Goal: Information Seeking & Learning: Learn about a topic

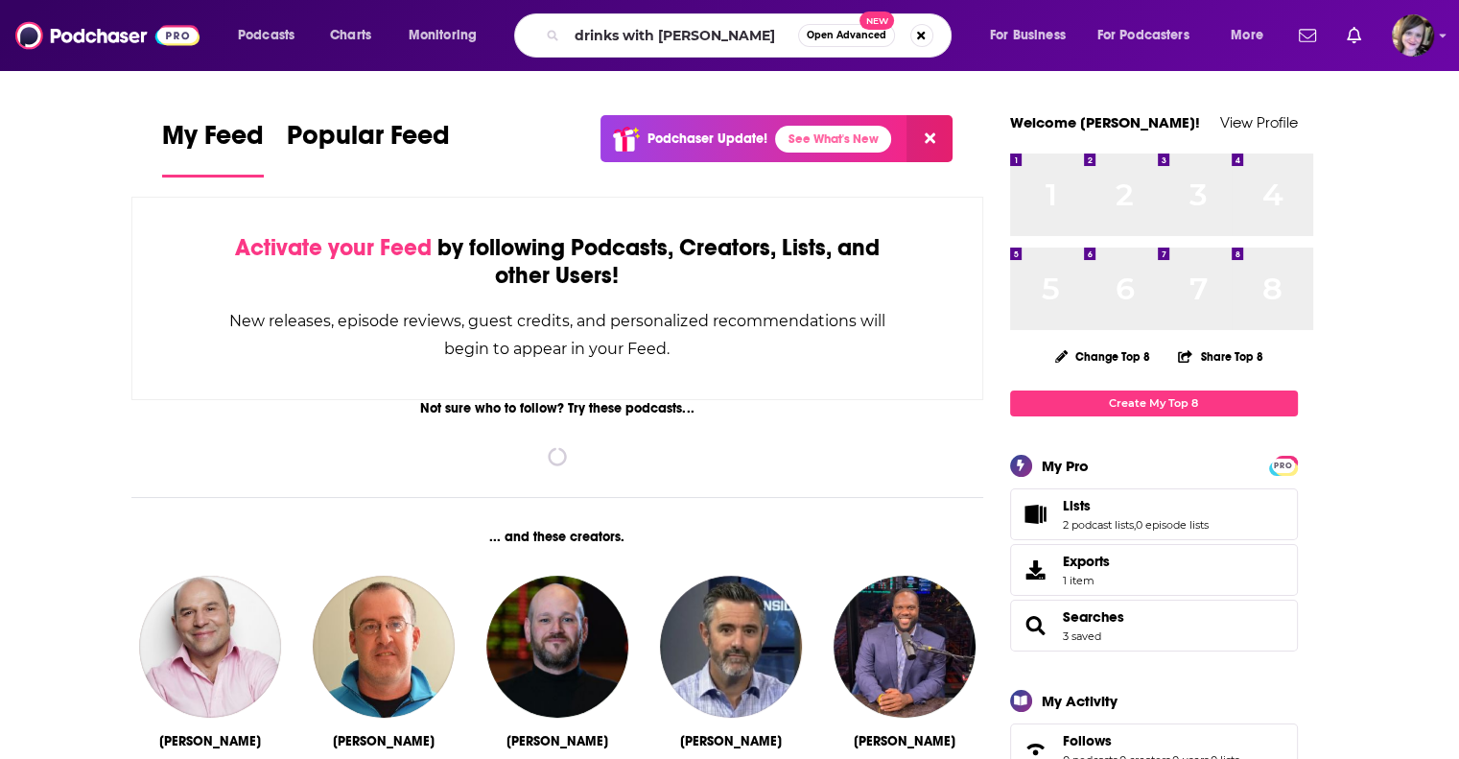
scroll to position [0, 94]
type input "drinks with [PERSON_NAME]"
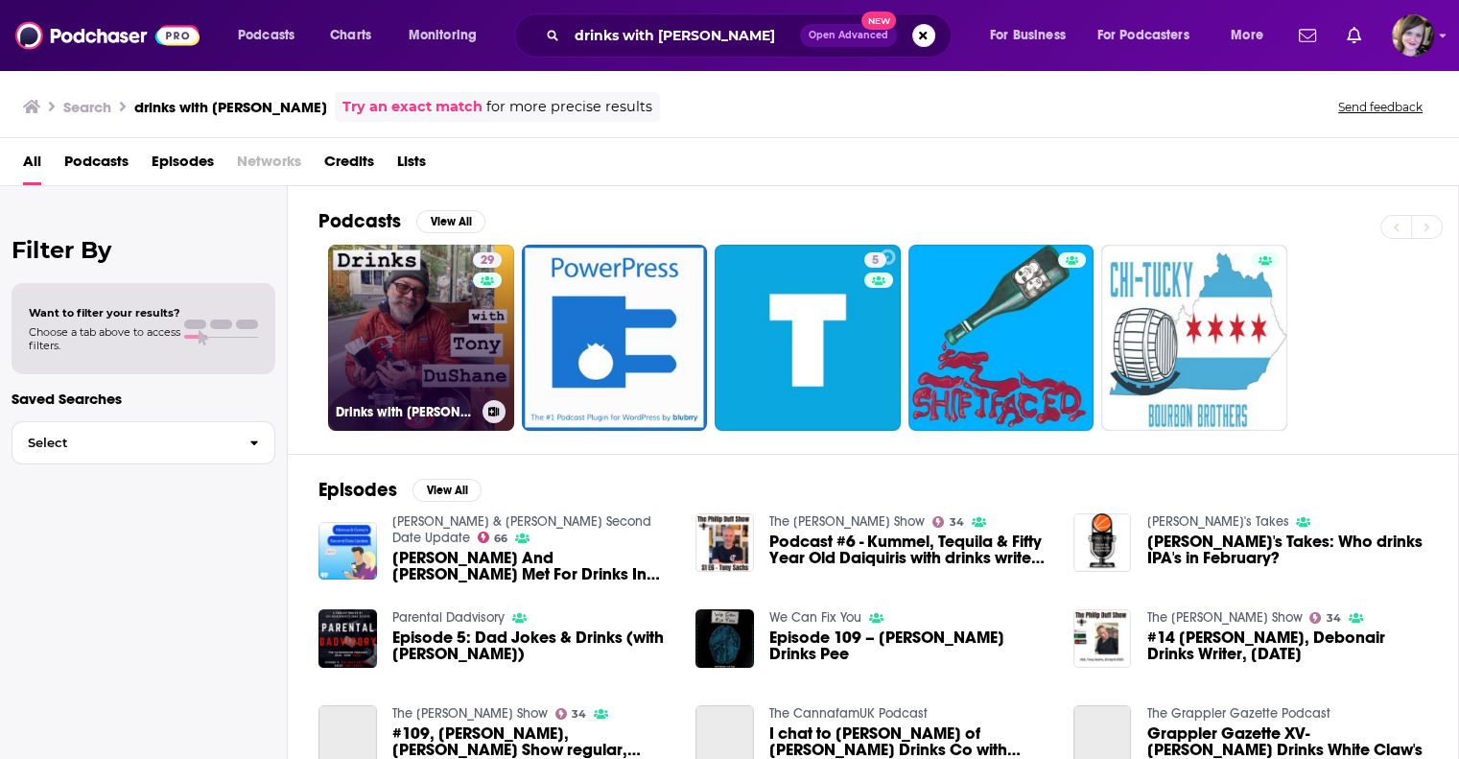
click at [474, 365] on link "29 Drinks with [PERSON_NAME]" at bounding box center [421, 338] width 186 height 186
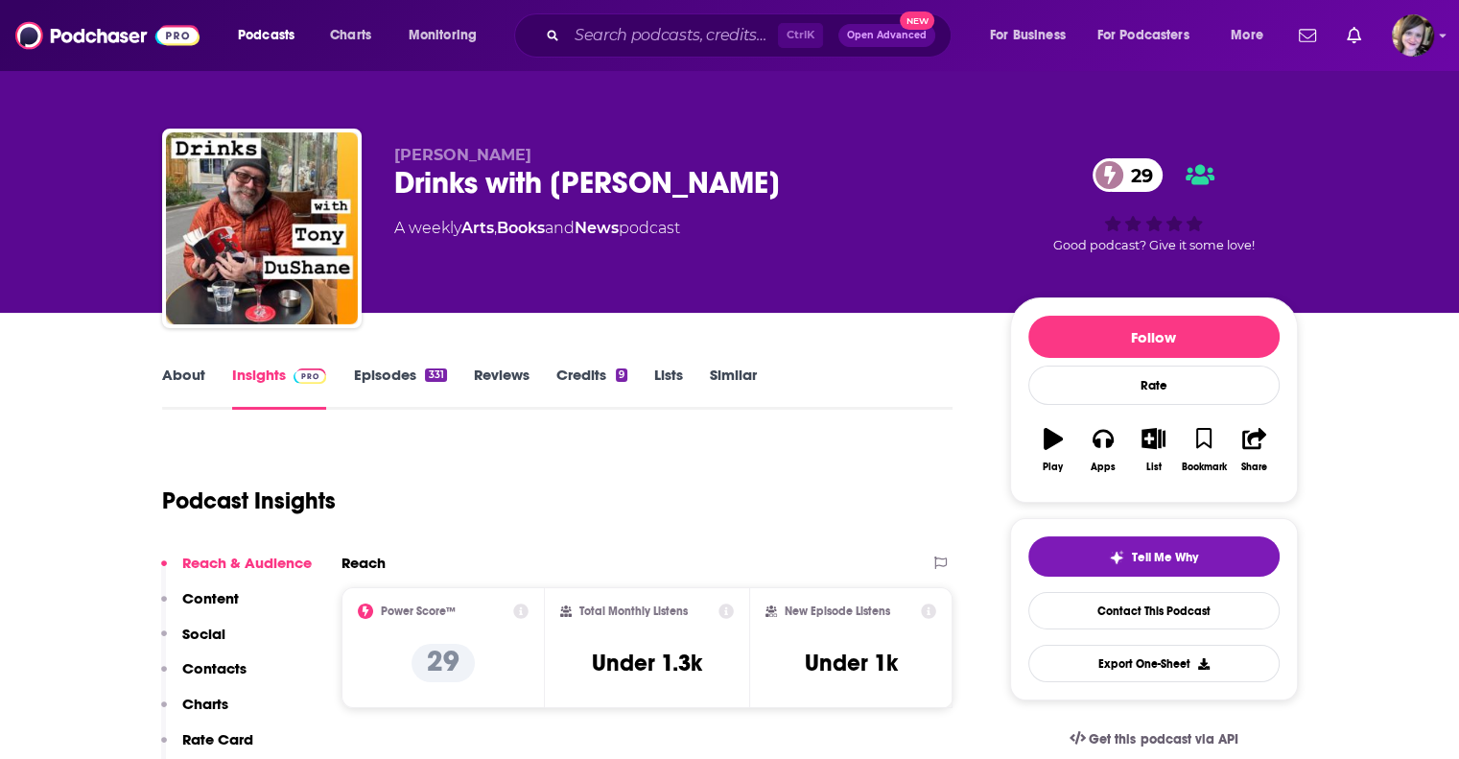
click at [162, 410] on link "About" at bounding box center [183, 388] width 43 height 44
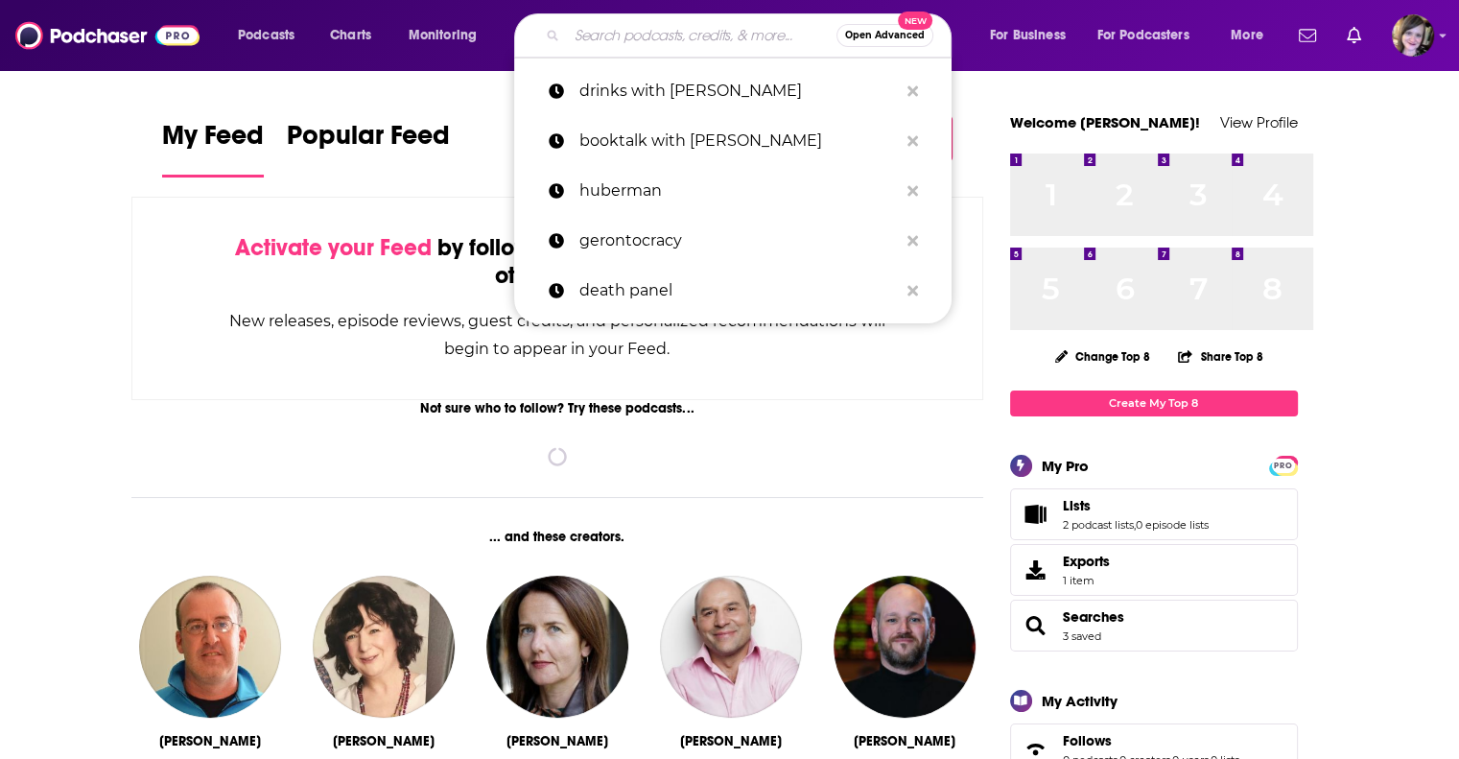
click at [676, 28] on input "Search podcasts, credits, & more..." at bounding box center [702, 35] width 270 height 31
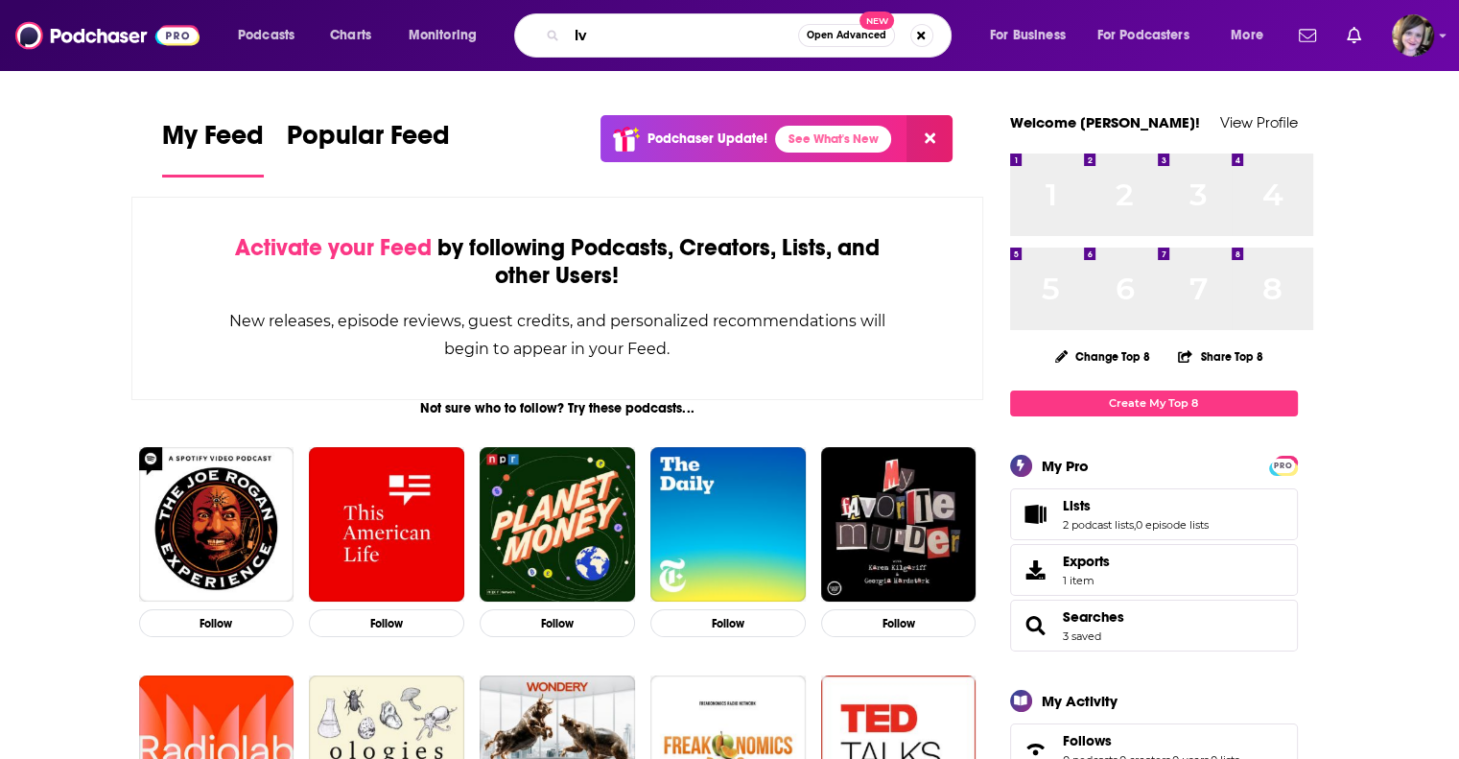
type input "l"
type input "living the next chapter"
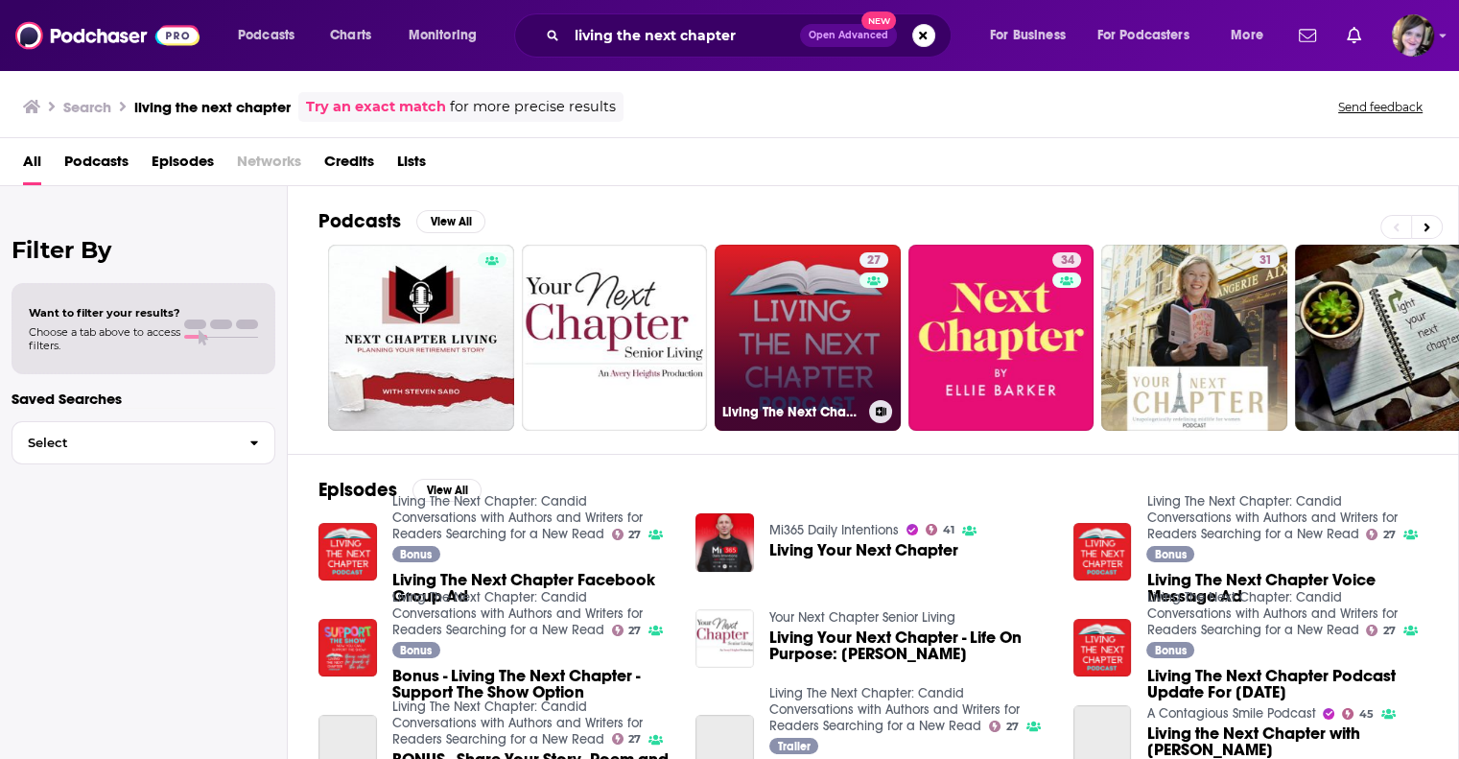
click at [854, 373] on link "27 Living The Next Chapter: Candid Conversations with Authors and Writers for R…" at bounding box center [808, 338] width 186 height 186
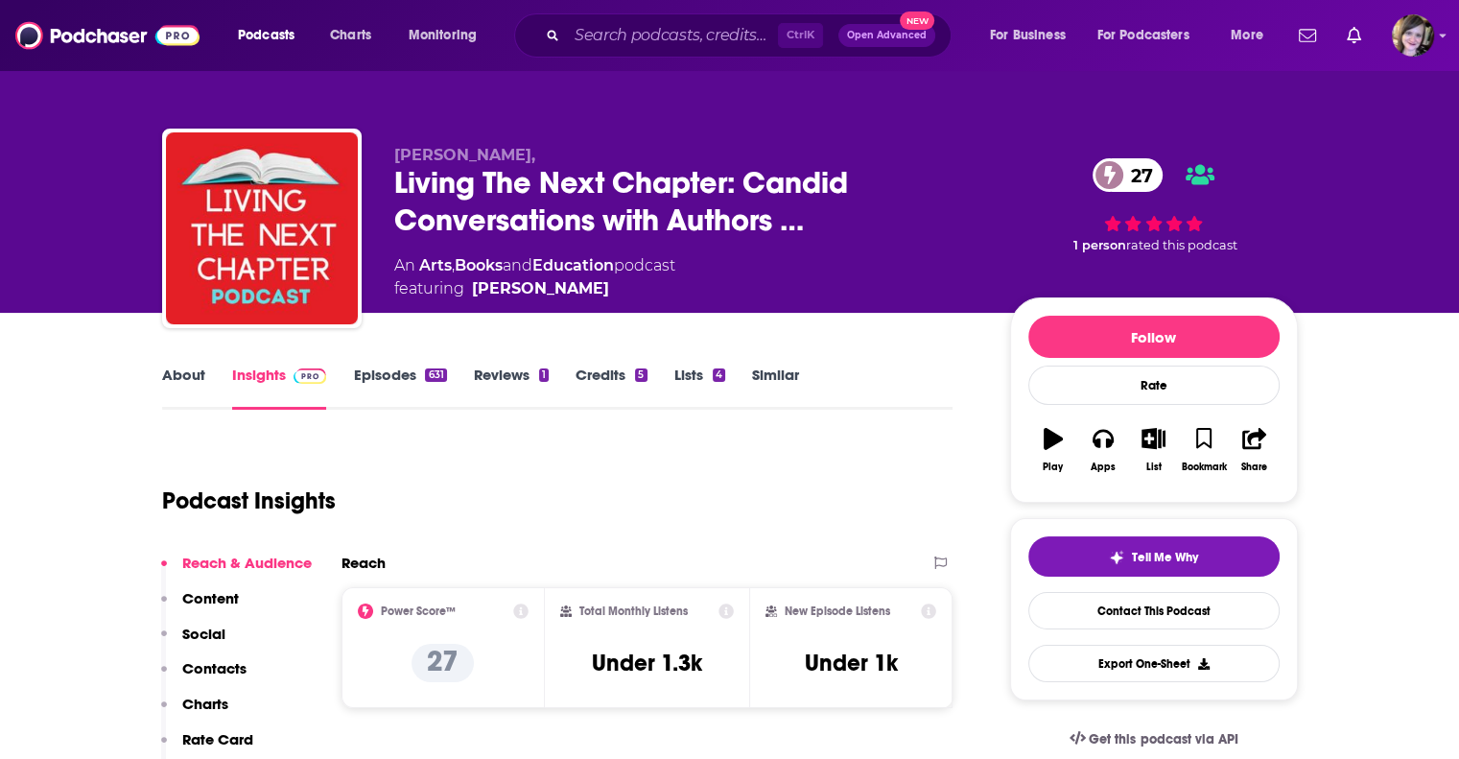
click at [162, 410] on link "About" at bounding box center [183, 388] width 43 height 44
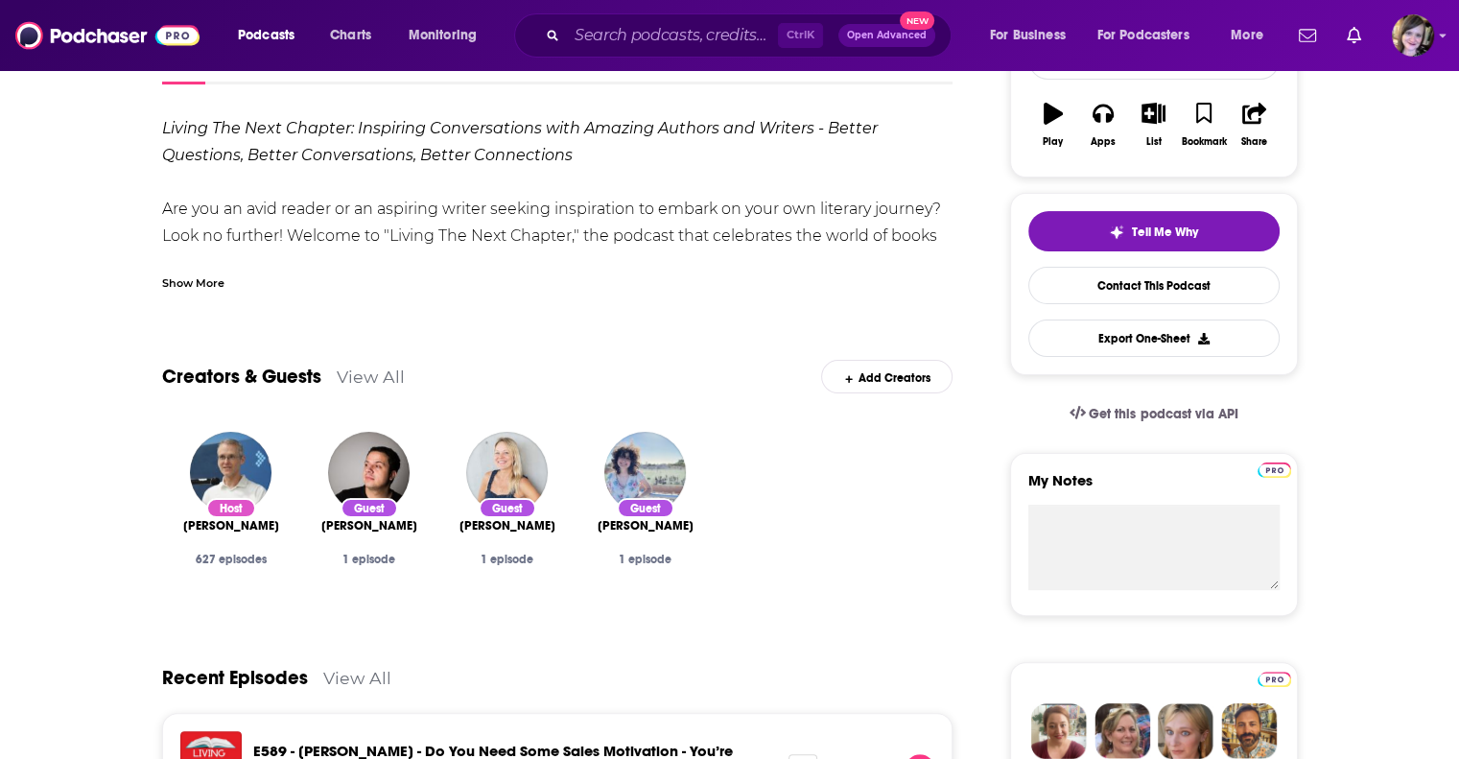
scroll to position [384, 0]
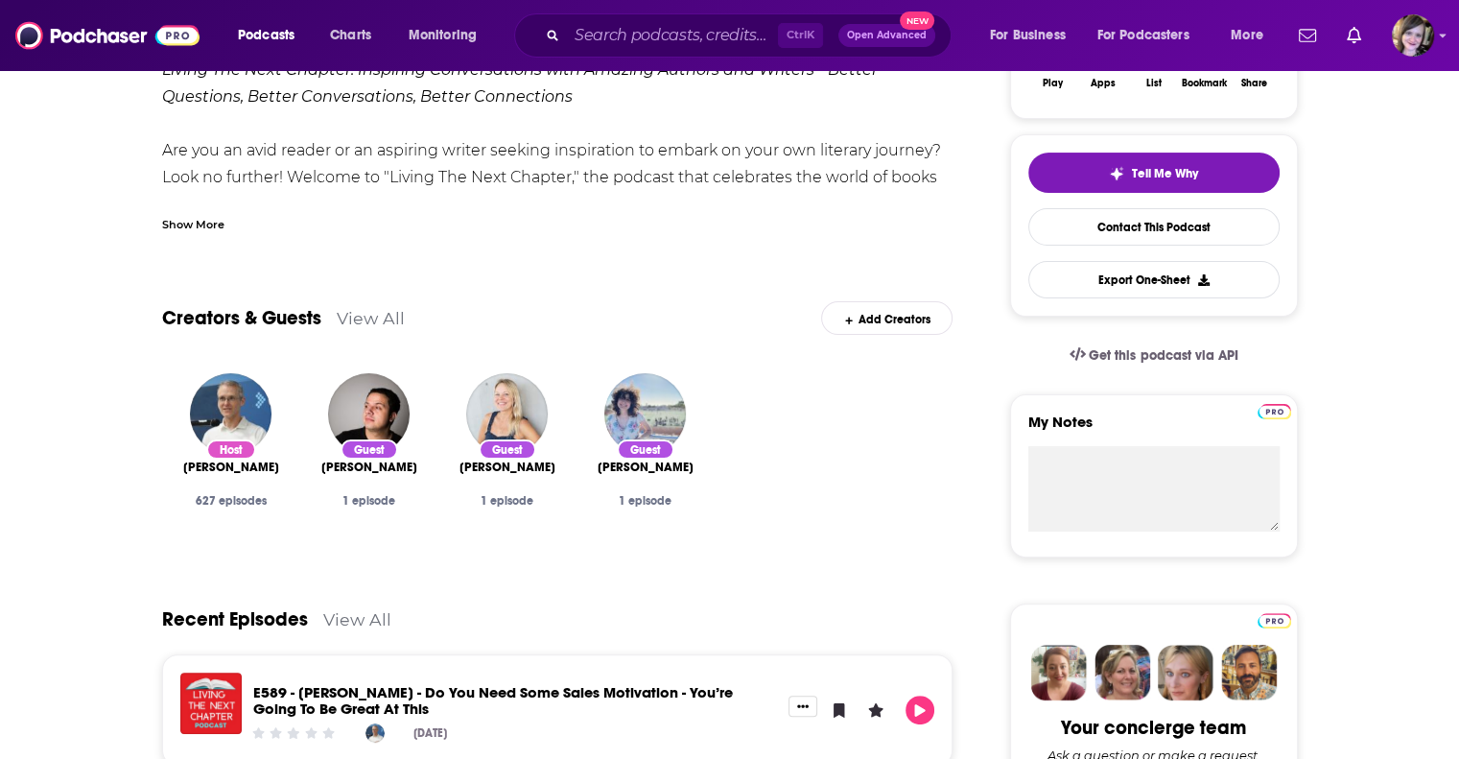
click at [162, 232] on div "Show More" at bounding box center [193, 223] width 62 height 18
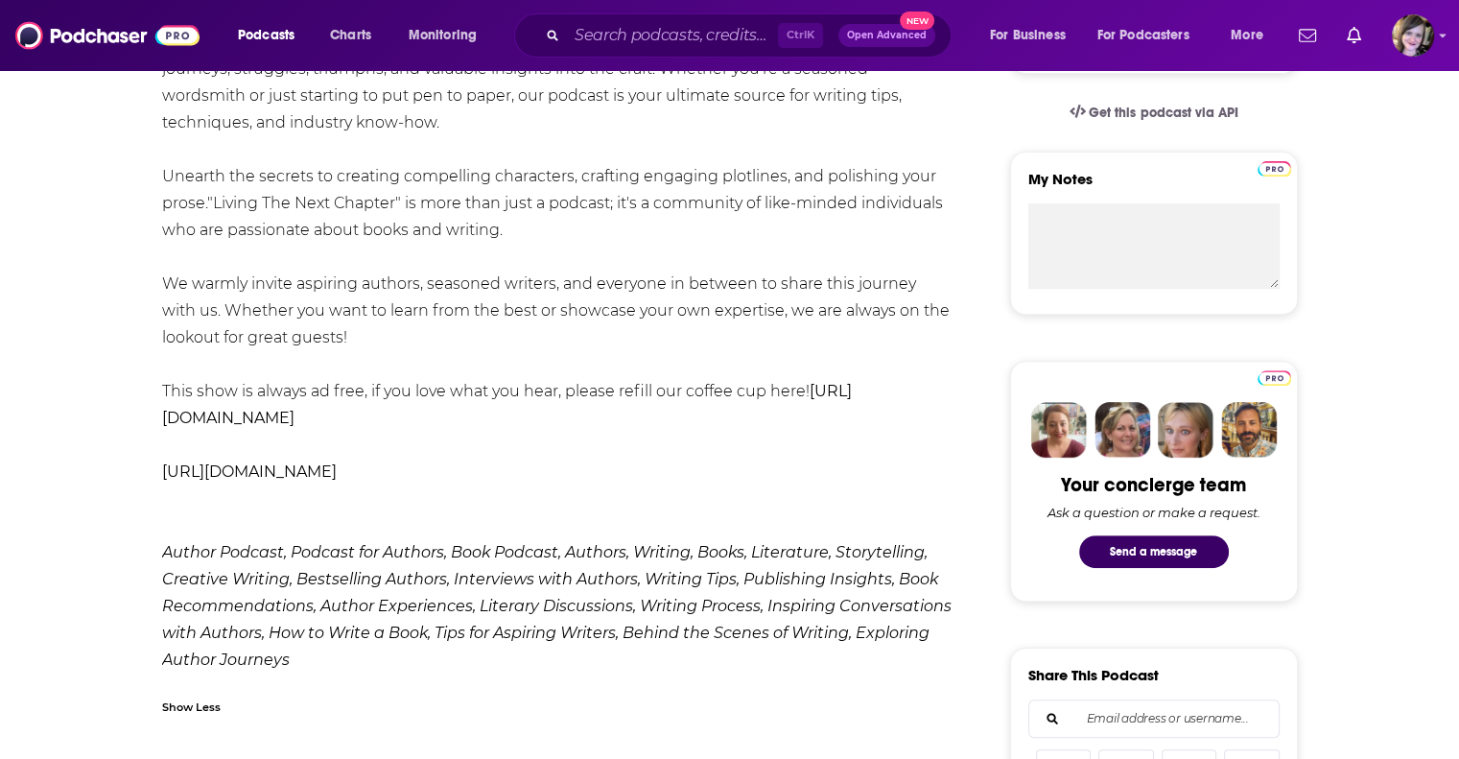
scroll to position [576, 0]
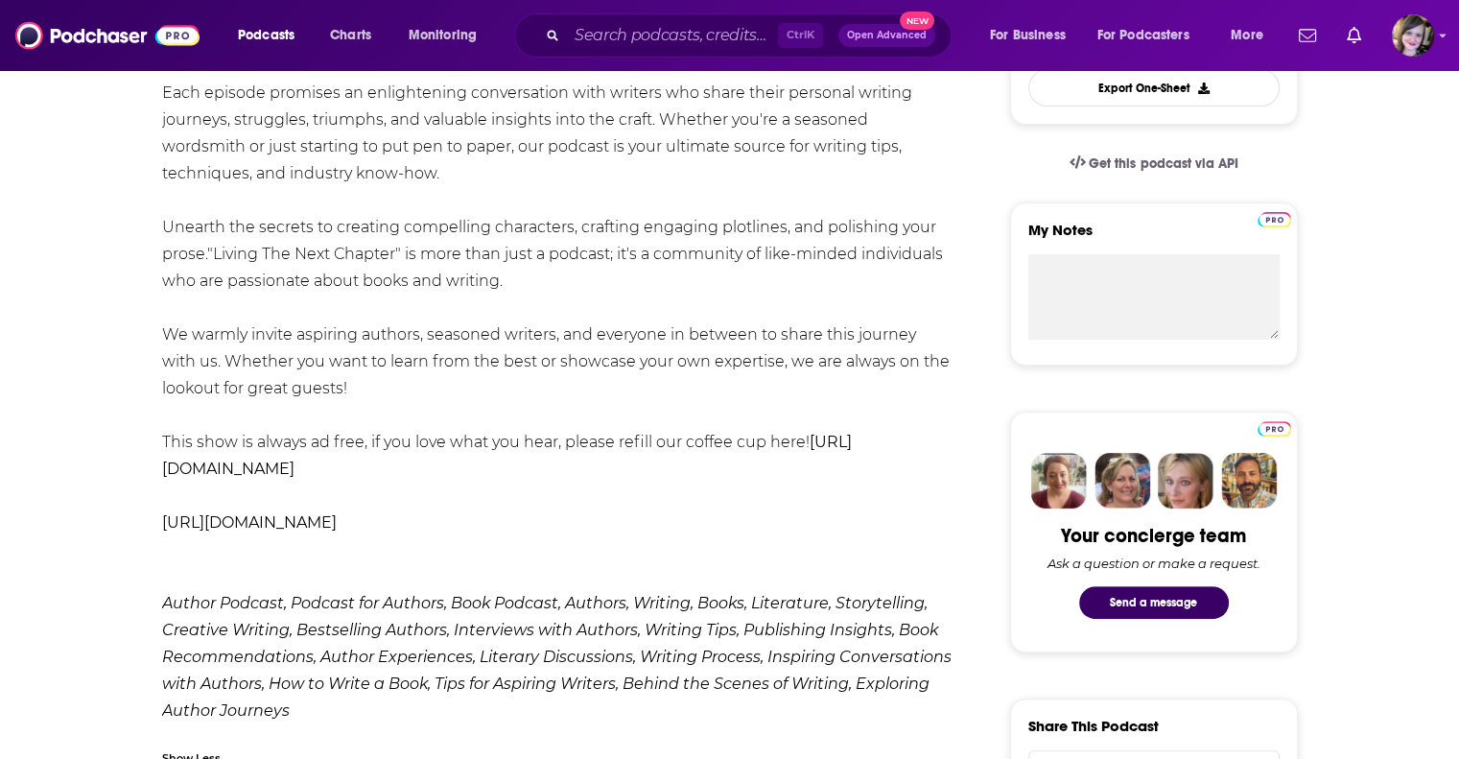
drag, startPoint x: 399, startPoint y: 601, endPoint x: 347, endPoint y: 465, distance: 144.9
click at [261, 422] on div "Living The Next Chapter: Inspiring Conversations with Amazing Authors and Write…" at bounding box center [558, 295] width 792 height 860
click at [441, 510] on div "Living The Next Chapter: Inspiring Conversations with Amazing Authors and Write…" at bounding box center [558, 295] width 792 height 860
click at [343, 462] on div "Living The Next Chapter: Inspiring Conversations with Amazing Authors and Write…" at bounding box center [558, 295] width 792 height 860
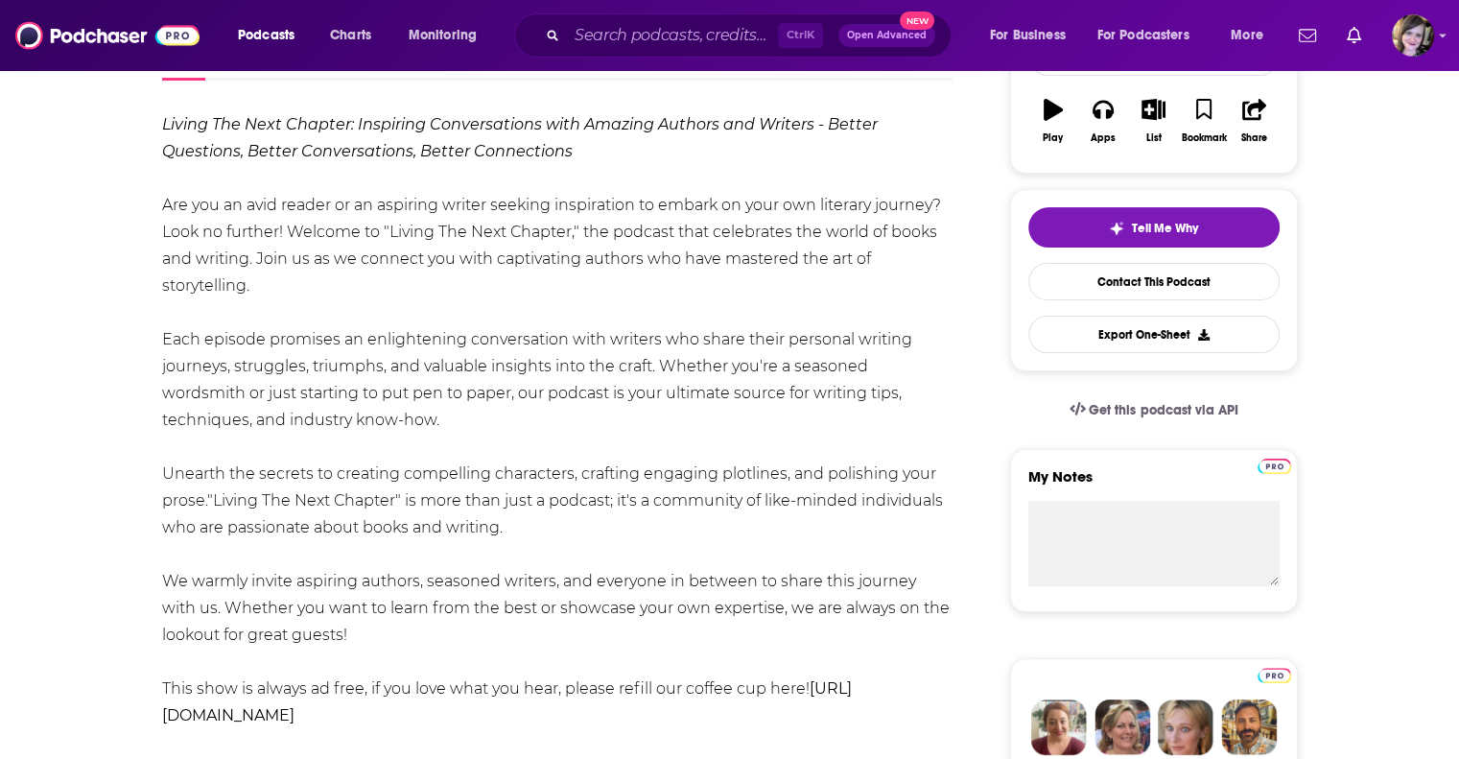
scroll to position [192, 0]
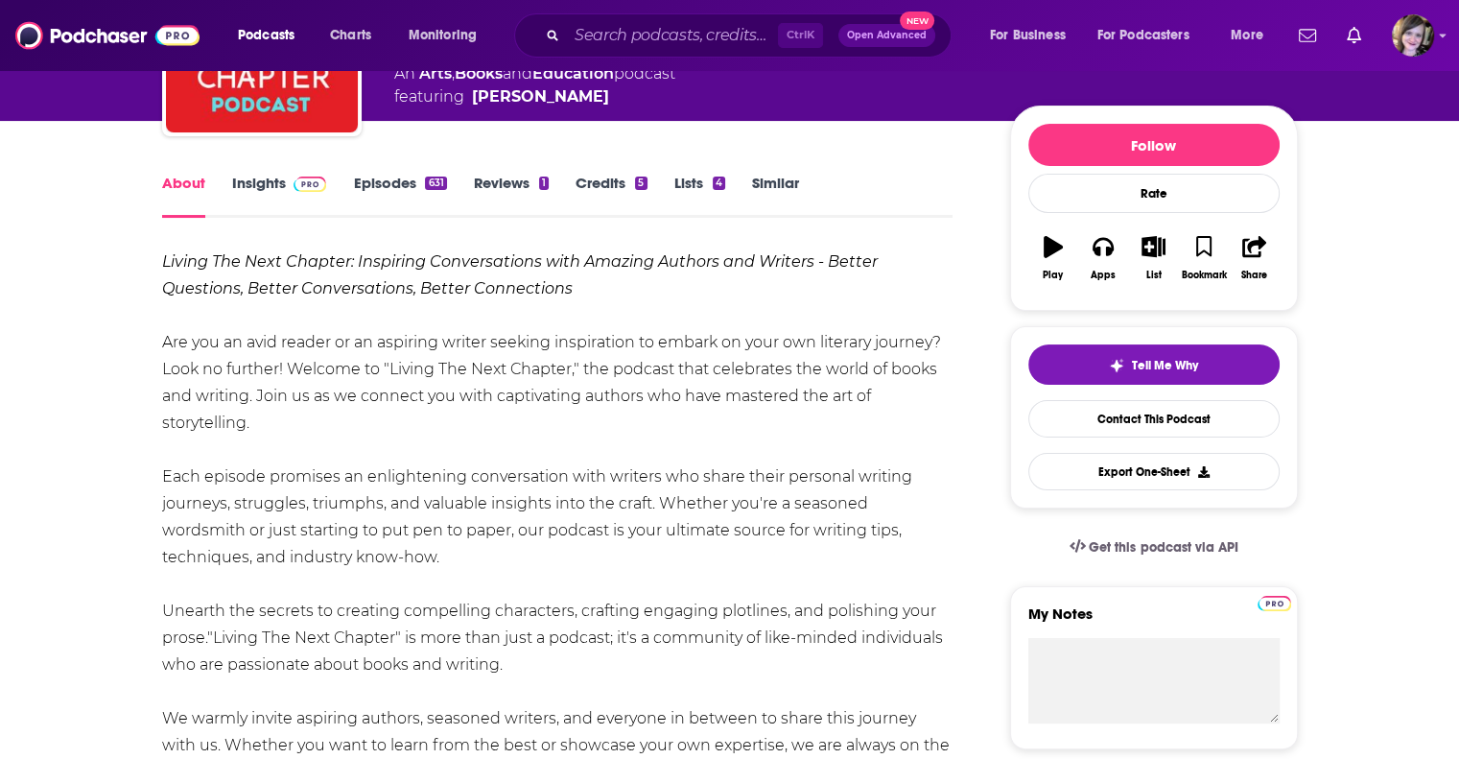
click at [261, 406] on div "Living The Next Chapter: Inspiring Conversations with Amazing Authors and Write…" at bounding box center [558, 679] width 792 height 860
click at [162, 390] on div "Living The Next Chapter: Inspiring Conversations with Amazing Authors and Write…" at bounding box center [558, 679] width 792 height 860
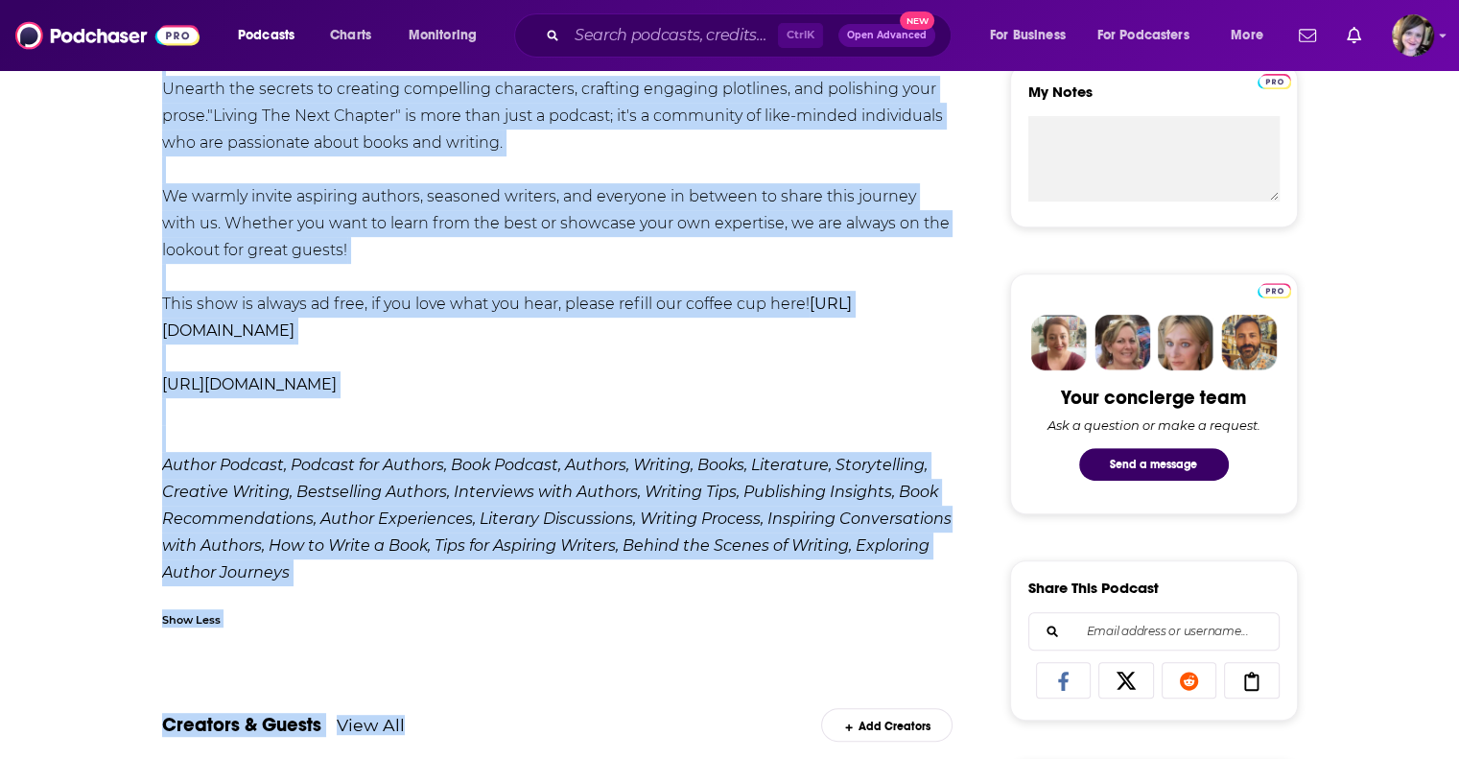
scroll to position [858, 0]
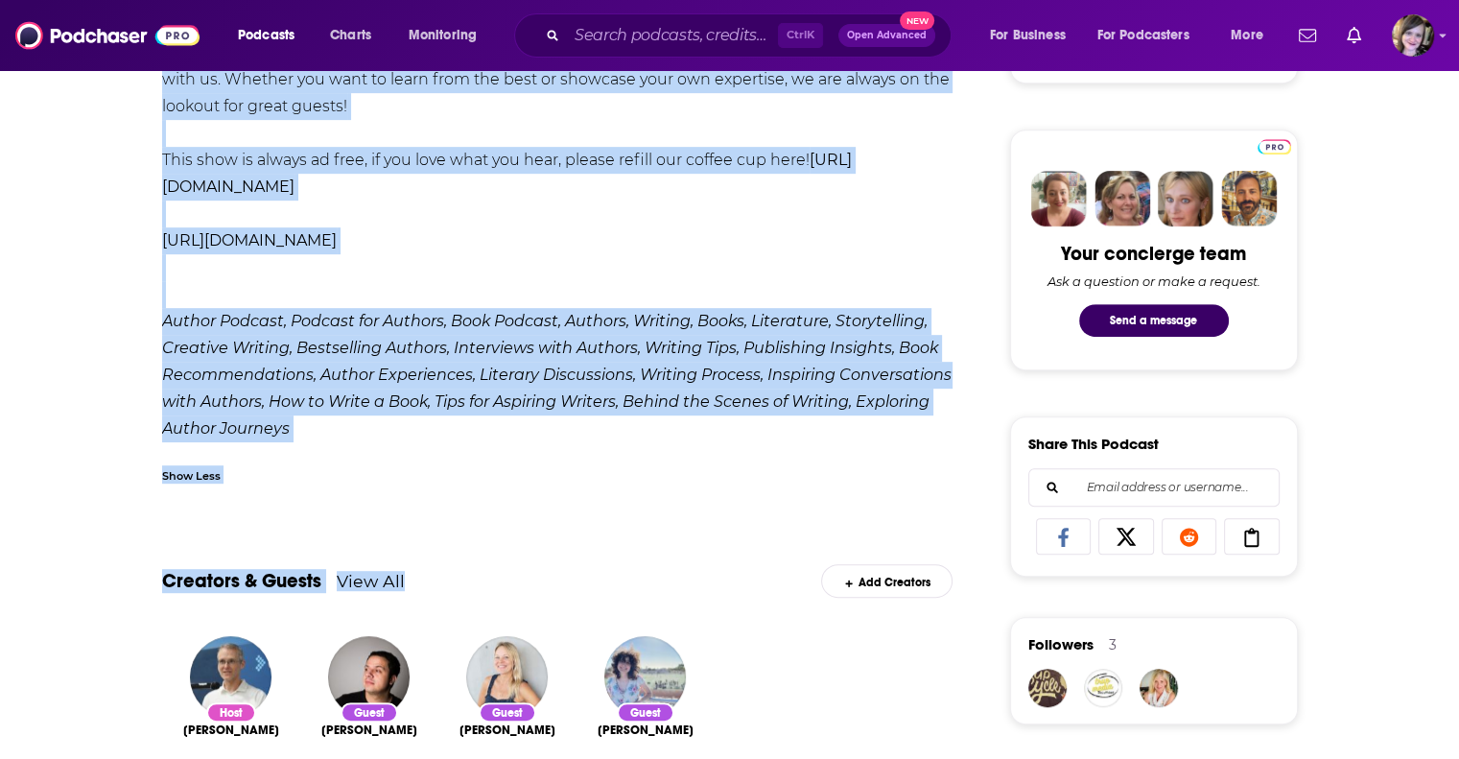
drag, startPoint x: 55, startPoint y: 340, endPoint x: 582, endPoint y: 192, distance: 548.1
copy div "Living The Next Chapter: Inspiring Conversations with Amazing Authors and Write…"
drag, startPoint x: 467, startPoint y: 318, endPoint x: 48, endPoint y: 329, distance: 419.5
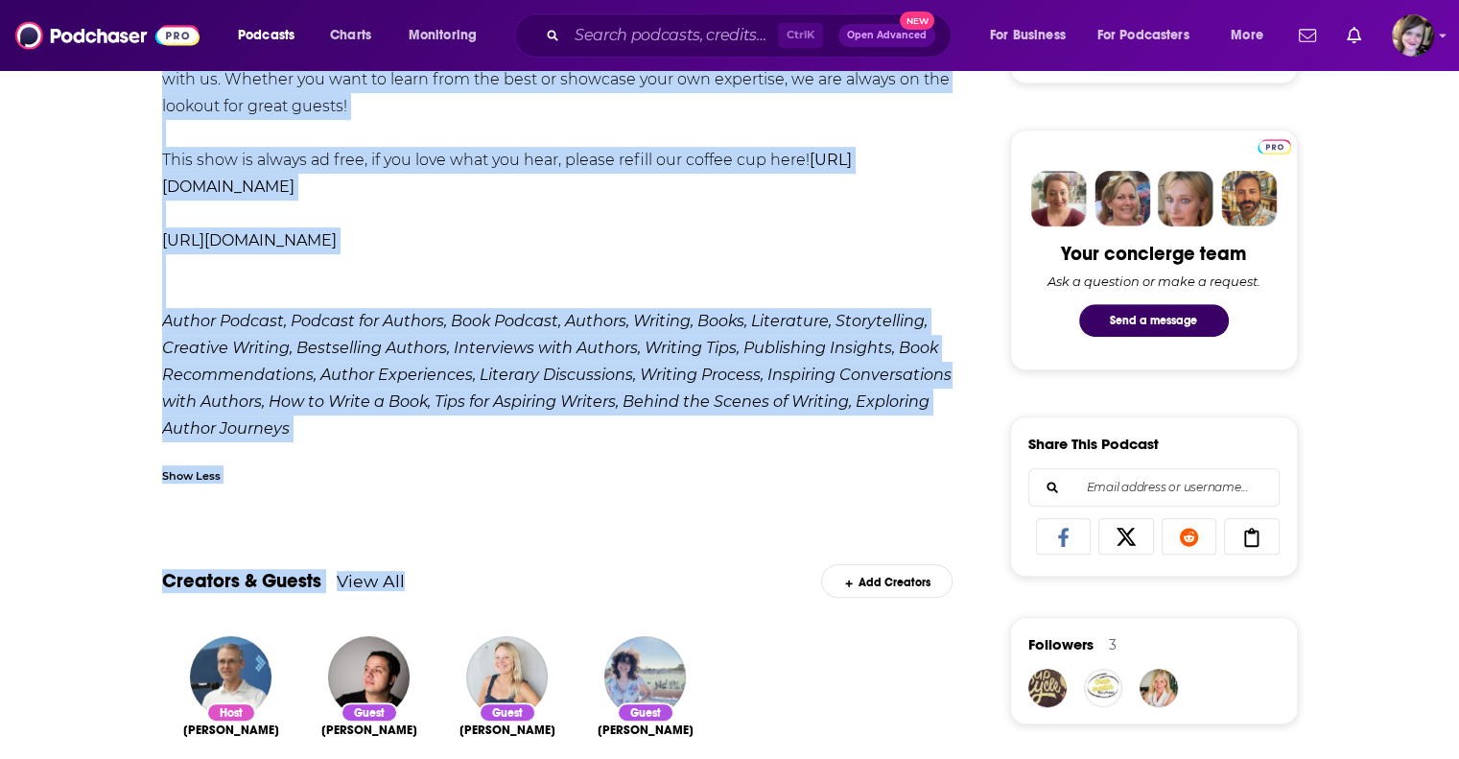
copy link "[URL][DOMAIN_NAME]"
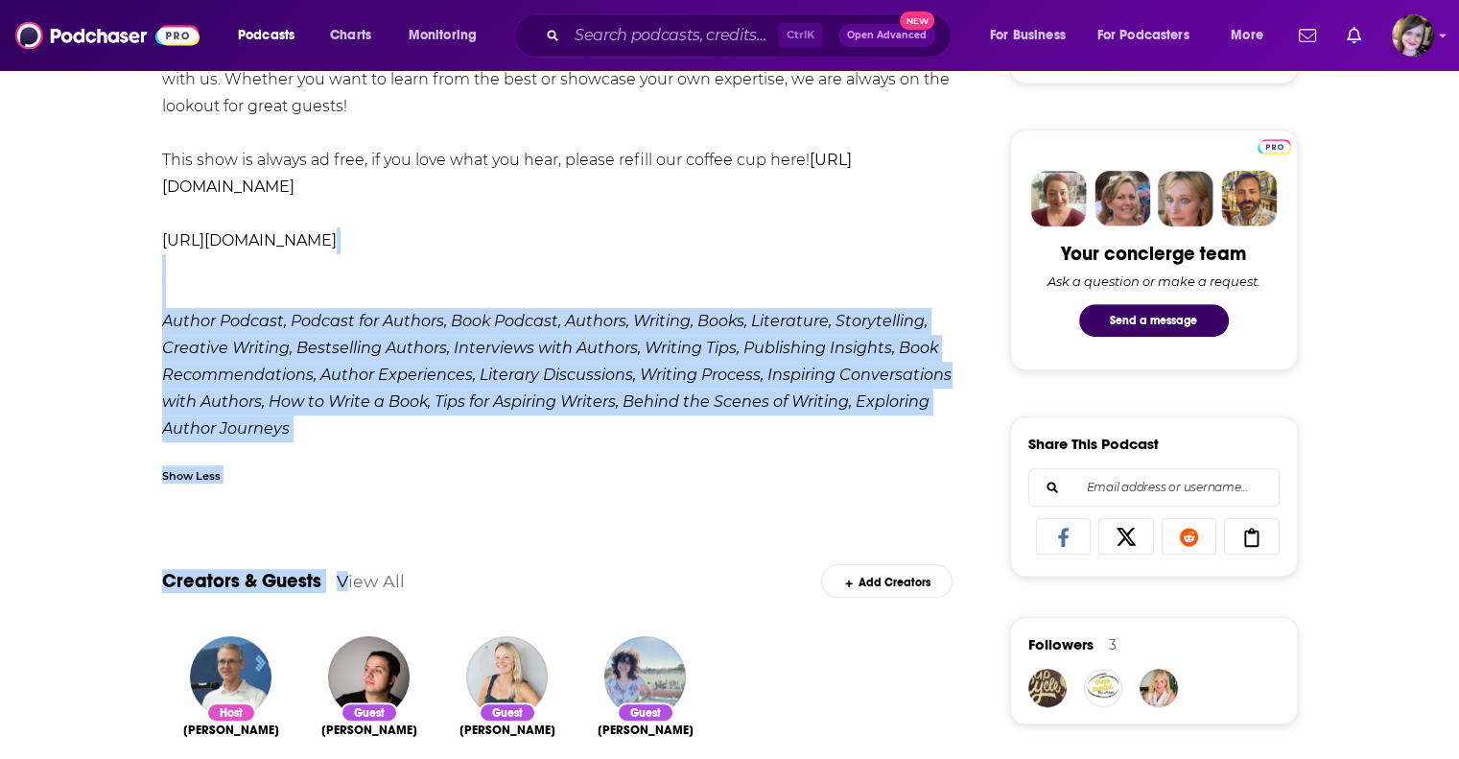
drag, startPoint x: 44, startPoint y: 354, endPoint x: 517, endPoint y: 722, distance: 599.0
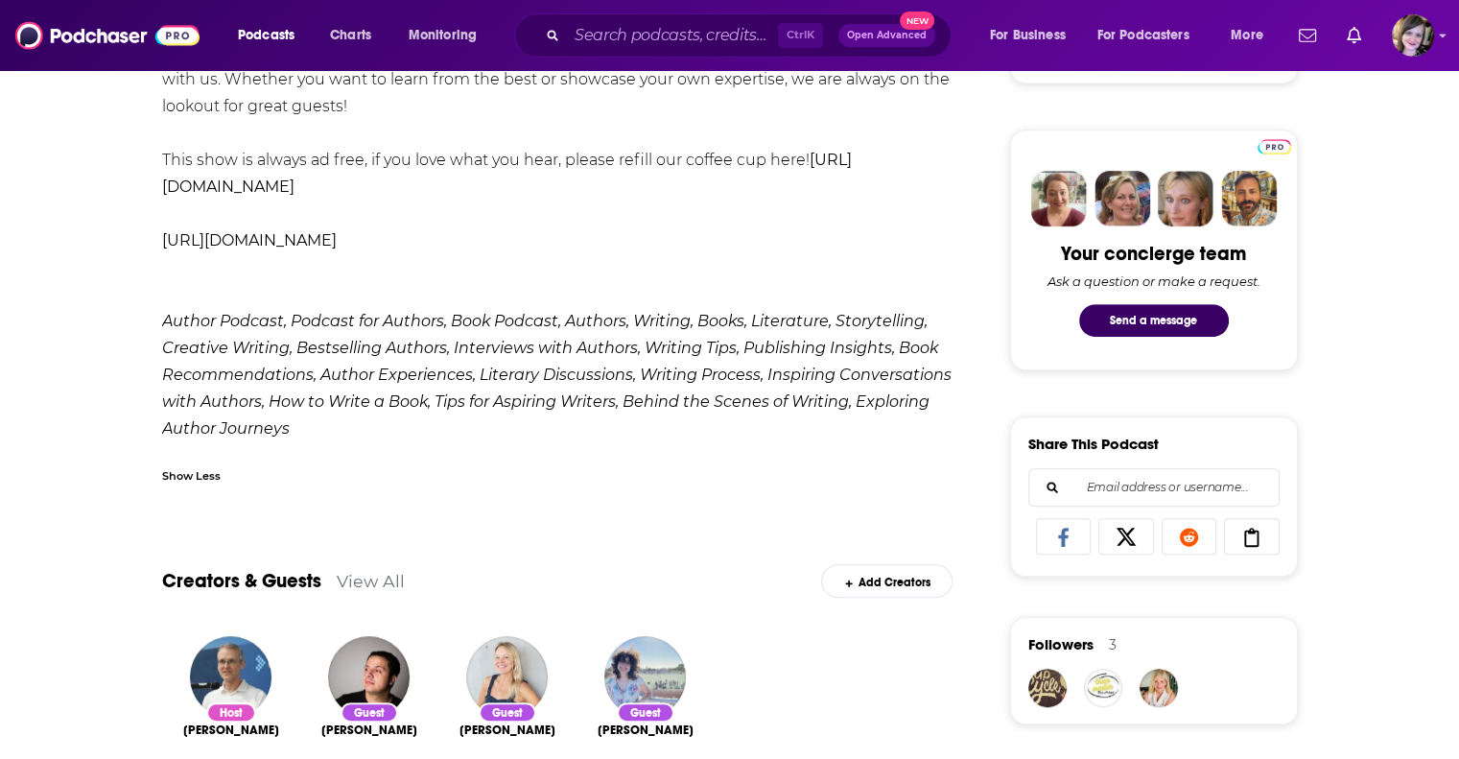
drag, startPoint x: 414, startPoint y: 328, endPoint x: 386, endPoint y: 314, distance: 31.3
click at [413, 328] on div "Living The Next Chapter: Inspiring Conversations with Amazing Authors and Write…" at bounding box center [558, 13] width 792 height 860
drag, startPoint x: 403, startPoint y: 319, endPoint x: 19, endPoint y: 320, distance: 383.8
copy link "[URL][DOMAIN_NAME]"
